Goal: Transaction & Acquisition: Purchase product/service

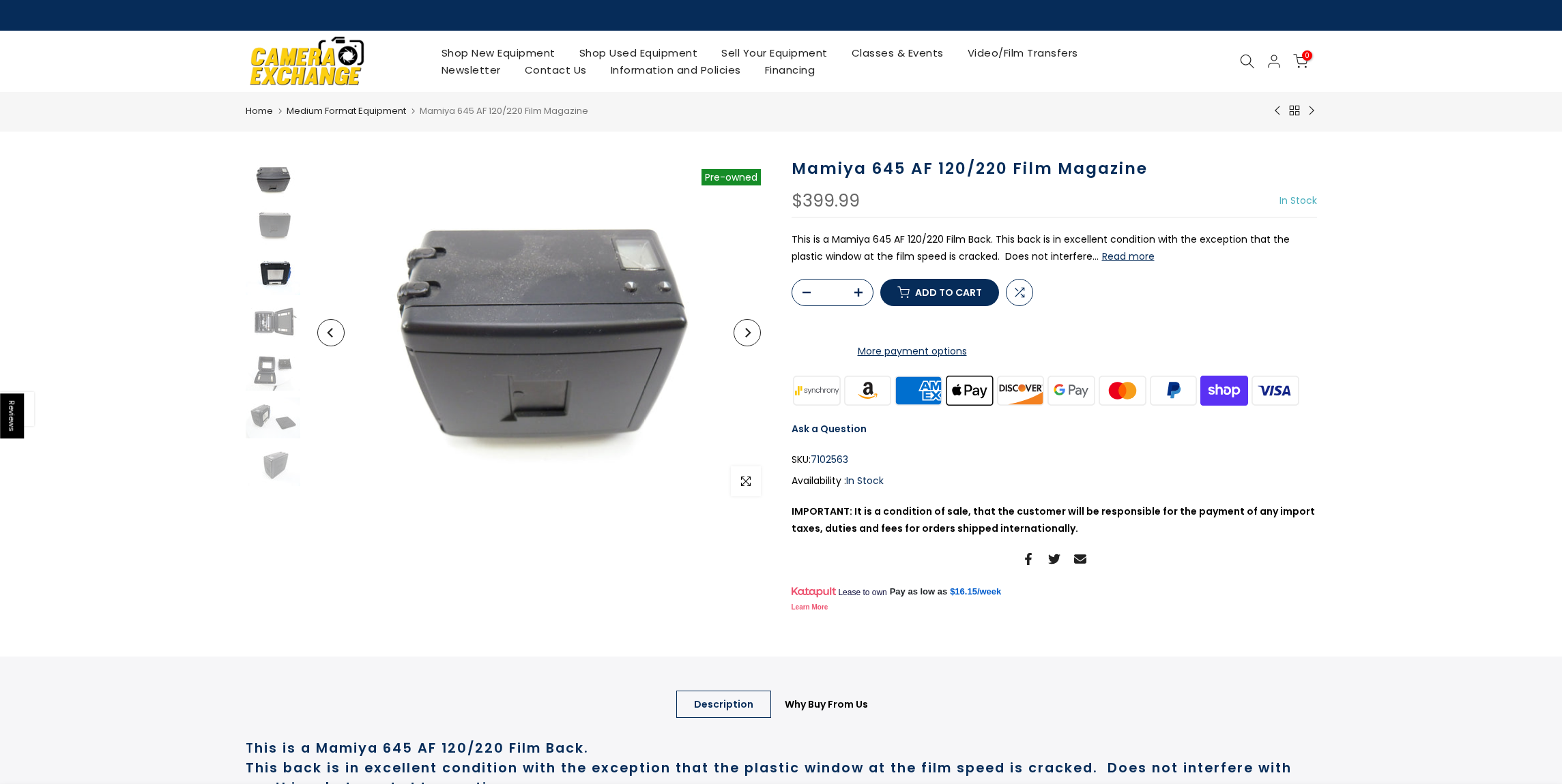
click at [283, 290] on img at bounding box center [273, 275] width 55 height 41
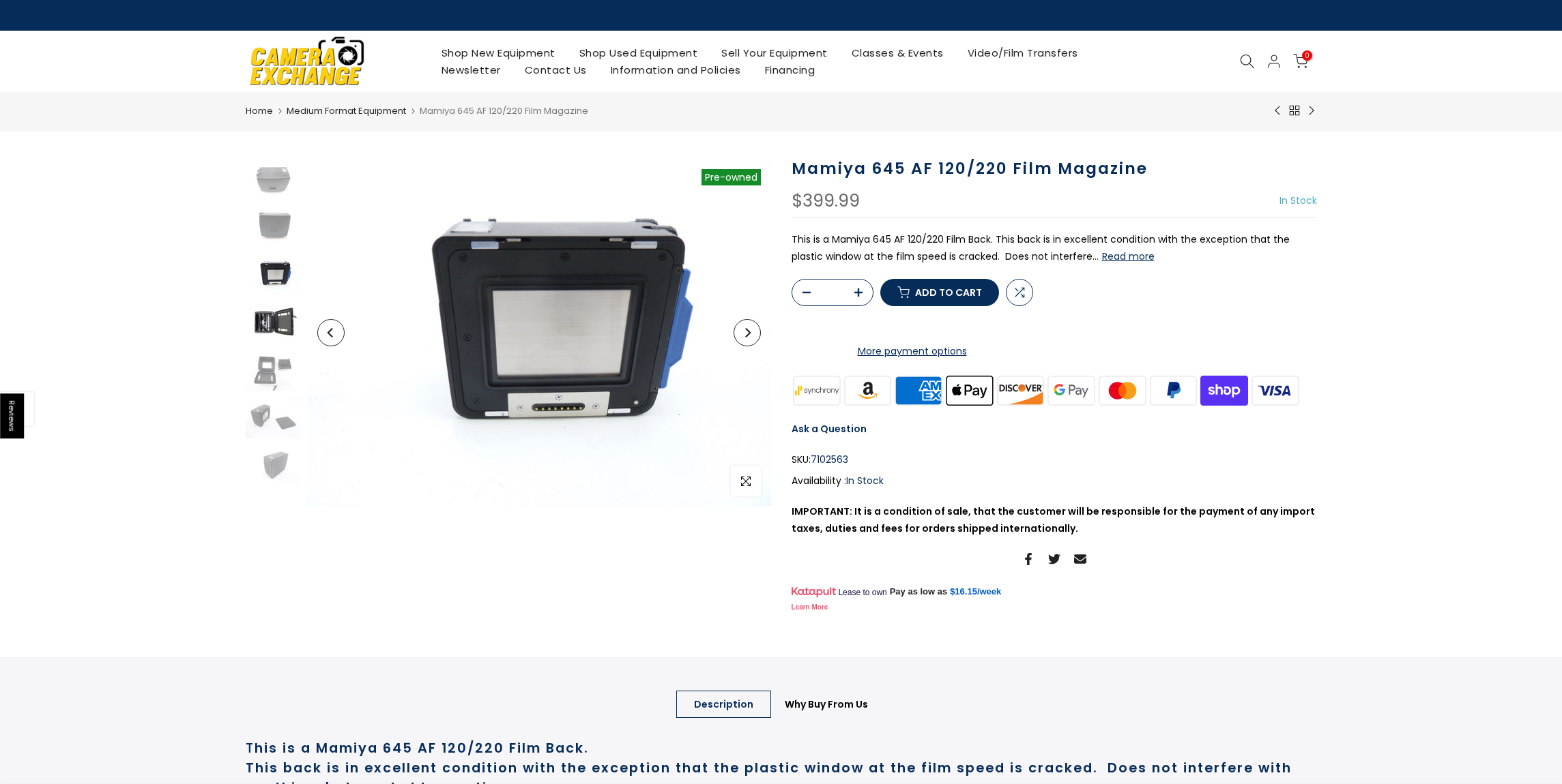
click at [271, 319] on img at bounding box center [273, 323] width 55 height 41
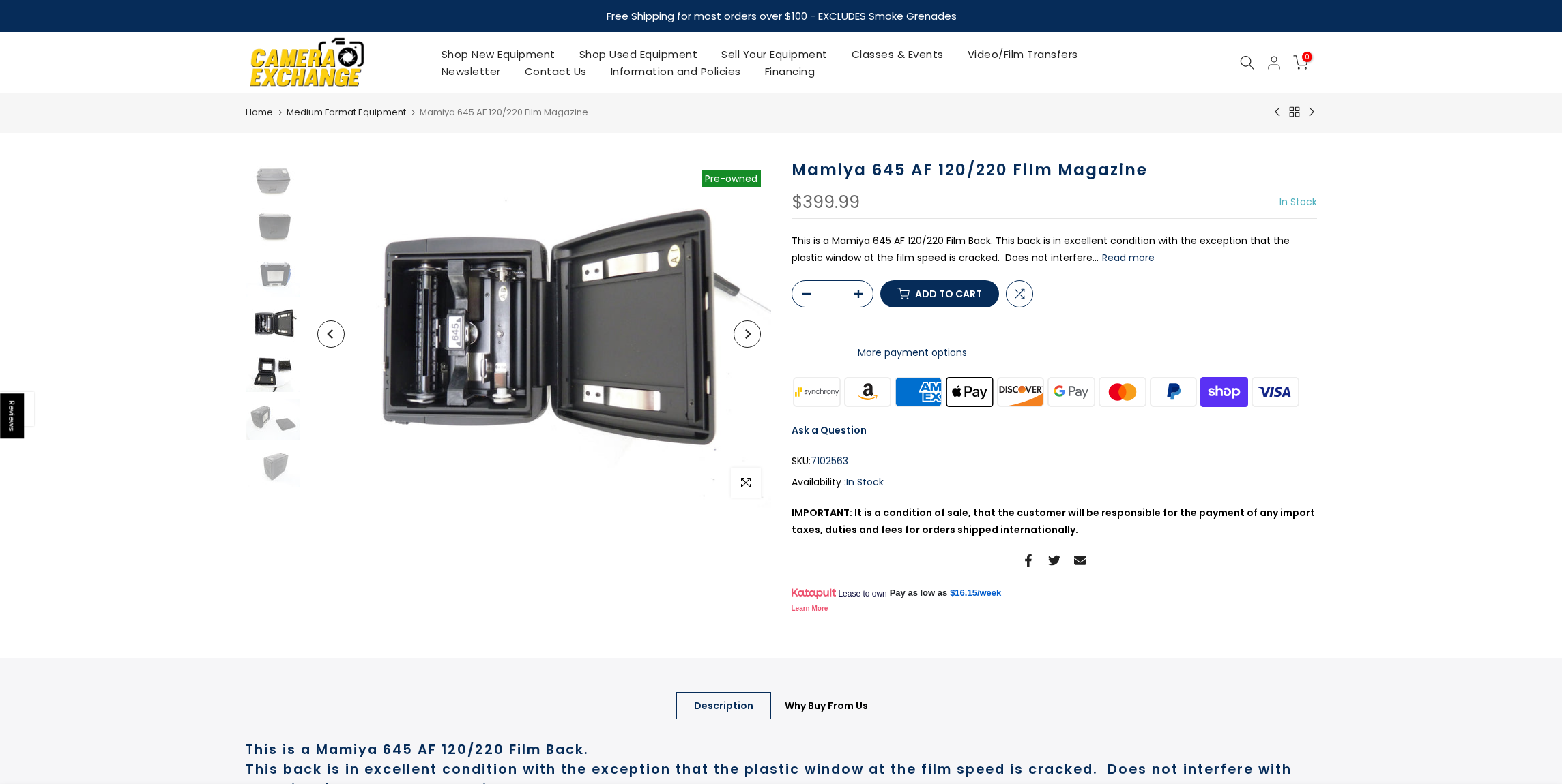
click at [269, 371] on img at bounding box center [273, 372] width 55 height 41
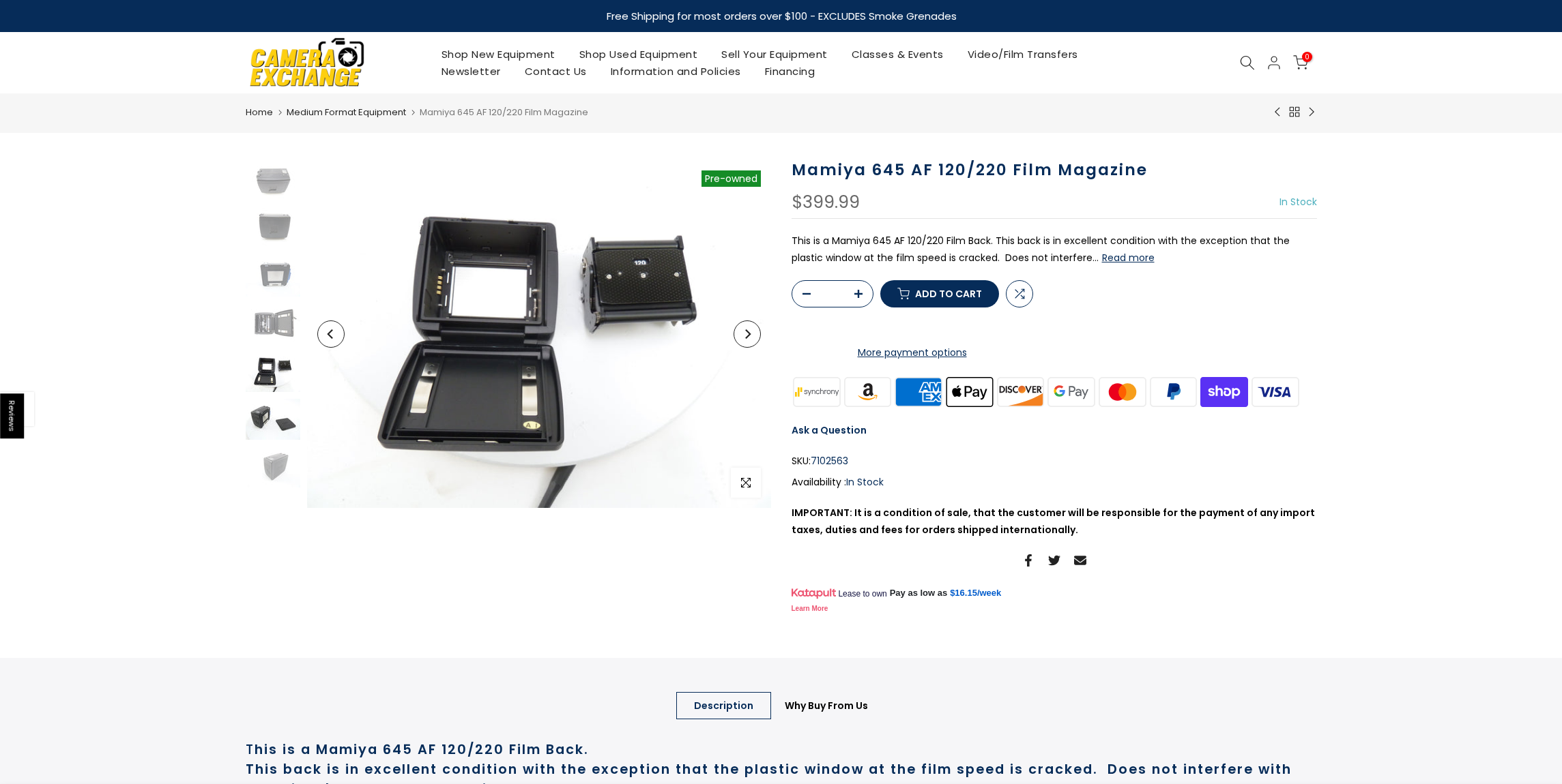
click at [278, 418] on img at bounding box center [273, 420] width 55 height 41
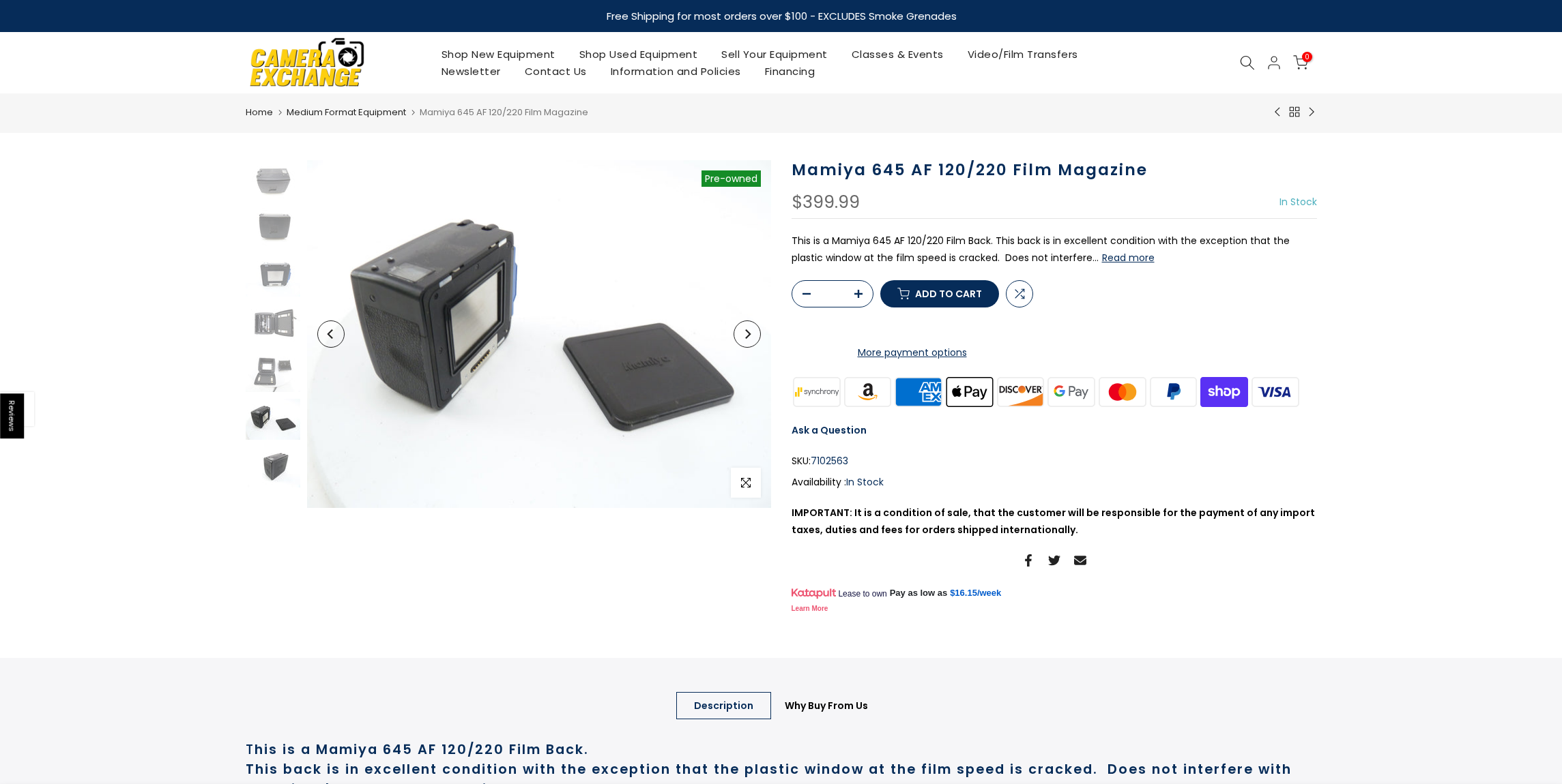
click at [287, 455] on img at bounding box center [273, 467] width 55 height 41
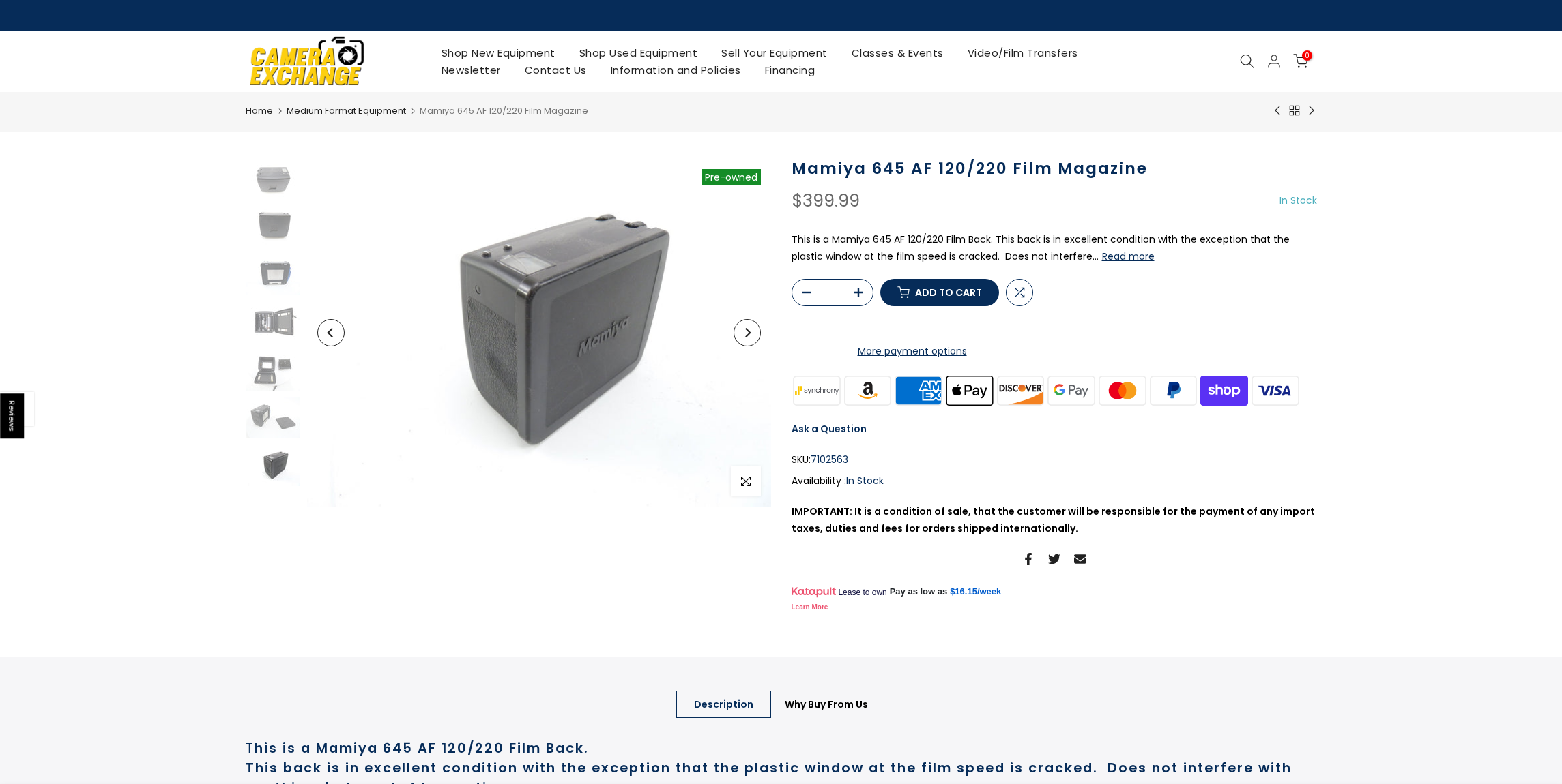
click at [1107, 259] on button "Read more" at bounding box center [1128, 256] width 52 height 12
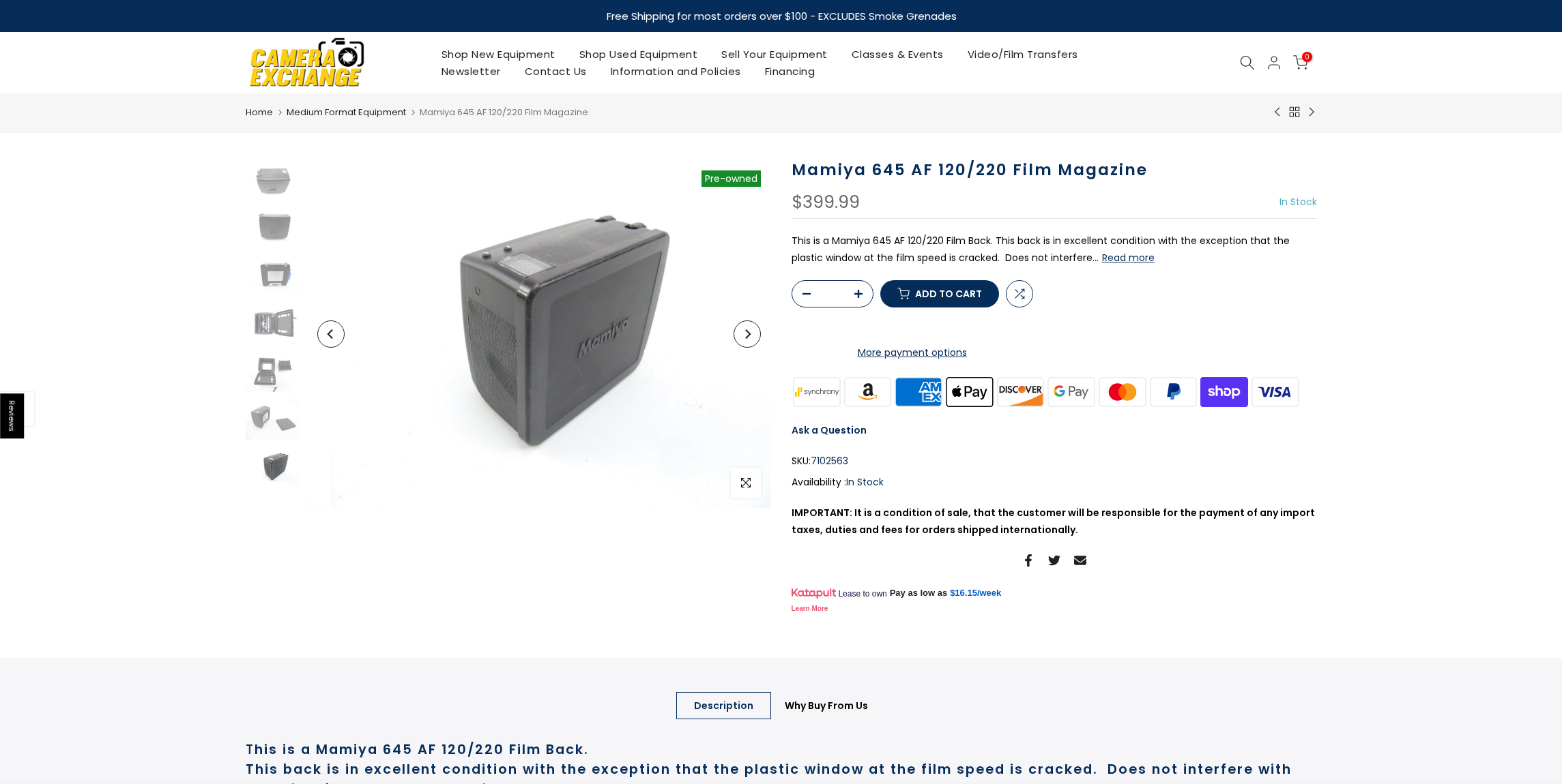
click at [438, 114] on span "Mamiya 645 AF 120/220 Film Magazine" at bounding box center [503, 113] width 169 height 13
click at [387, 110] on link "Medium Format Equipment" at bounding box center [346, 113] width 119 height 14
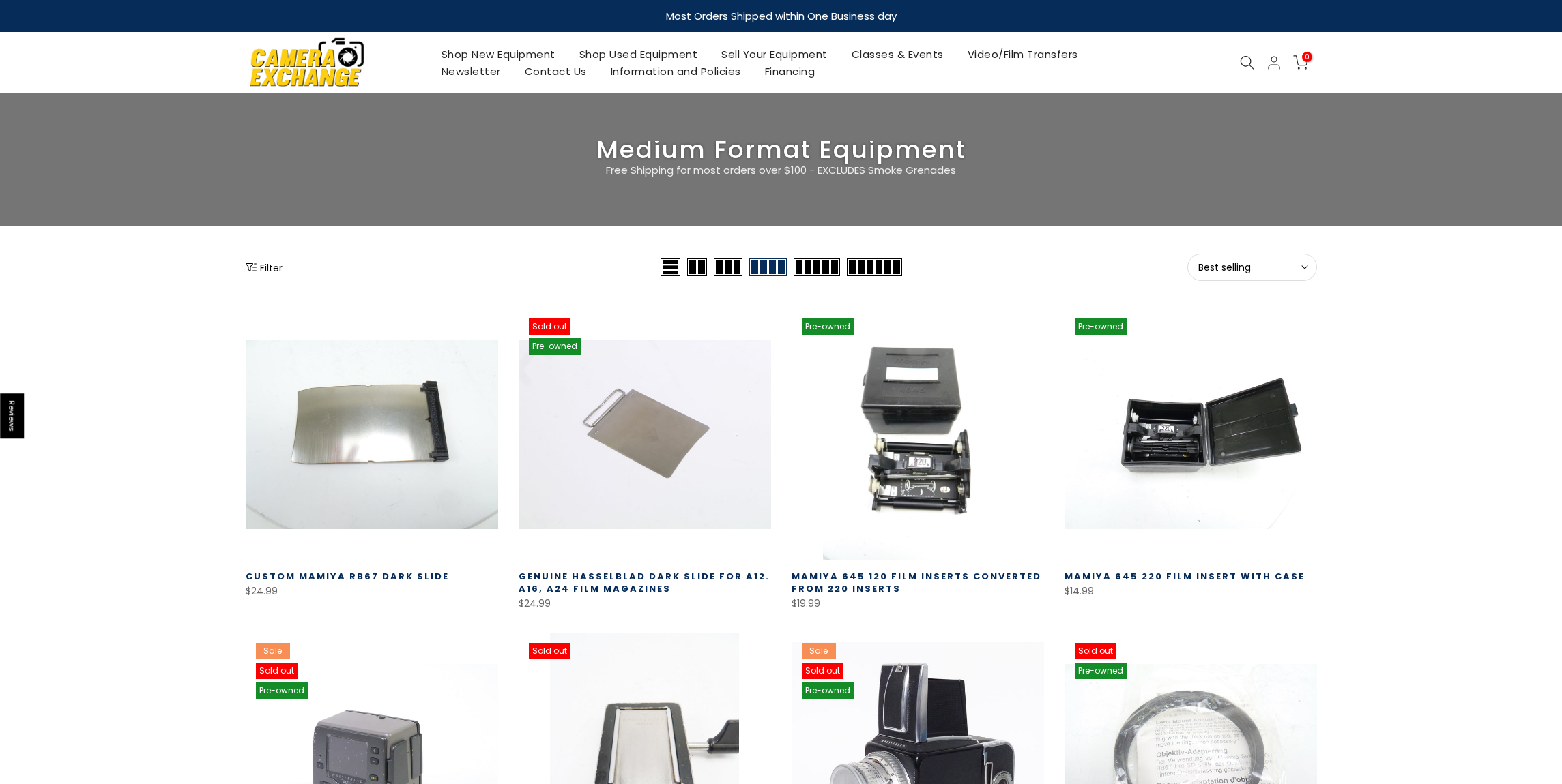
click at [256, 272] on icon "Show filters" at bounding box center [251, 267] width 11 height 11
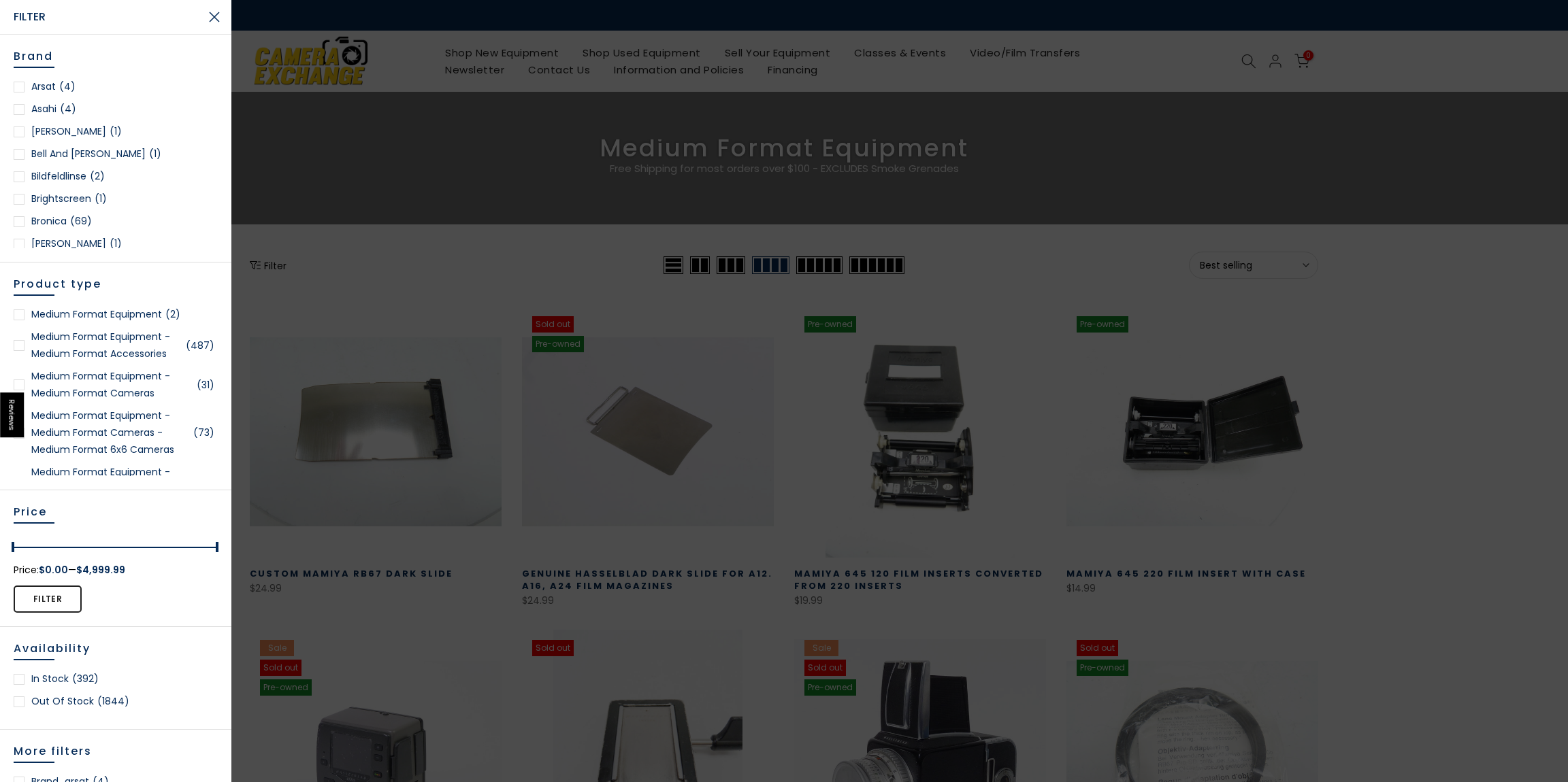
click at [70, 675] on link "In stock (392)" at bounding box center [116, 679] width 204 height 17
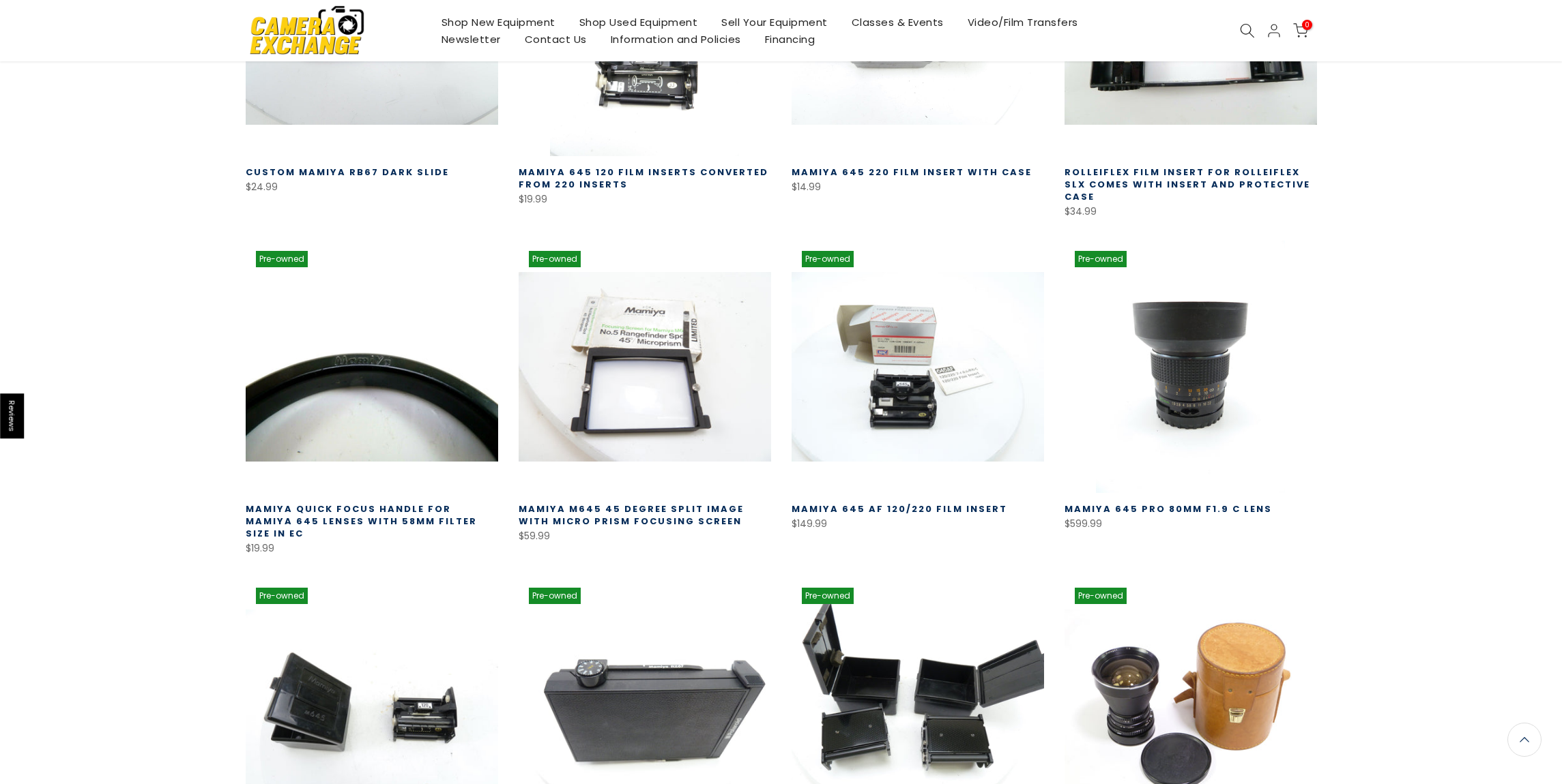
scroll to position [727, 0]
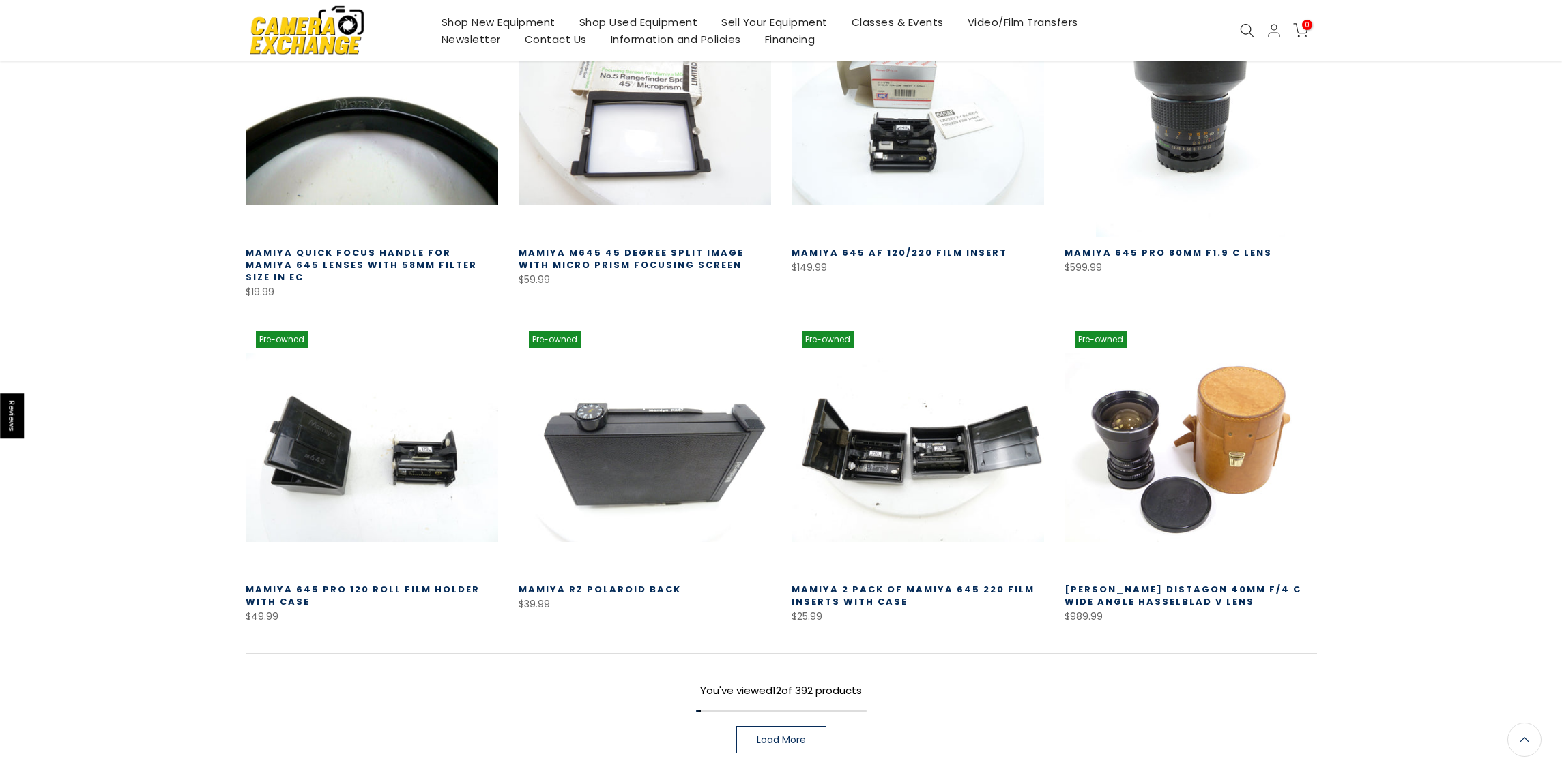
click at [798, 726] on link "Load More" at bounding box center [781, 739] width 90 height 27
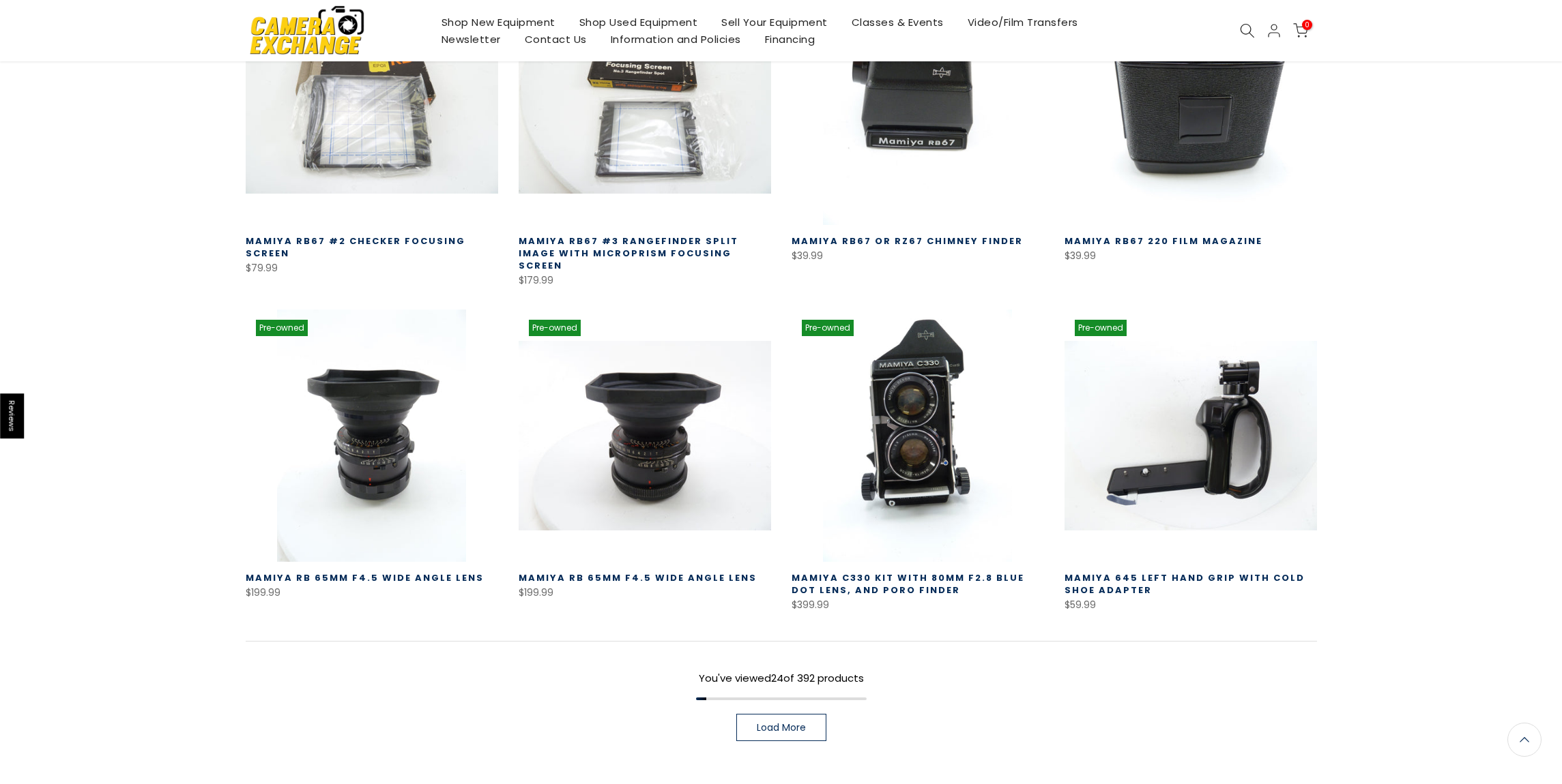
scroll to position [1786, 0]
